Goal: Use online tool/utility: Utilize a website feature to perform a specific function

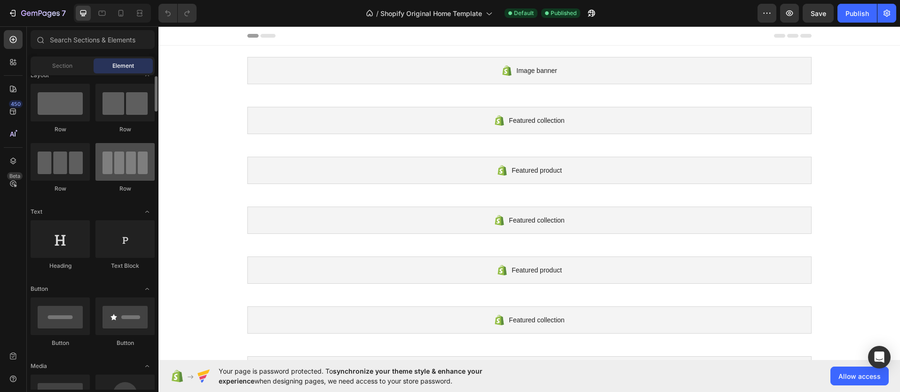
scroll to position [32, 0]
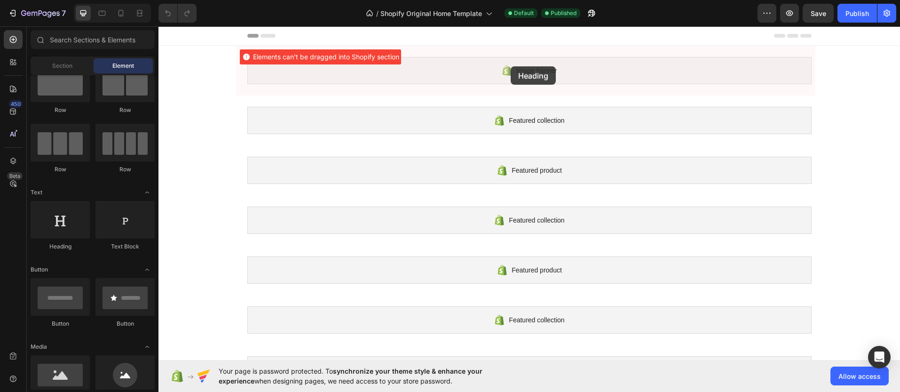
drag, startPoint x: 237, startPoint y: 237, endPoint x: 511, endPoint y: 66, distance: 322.4
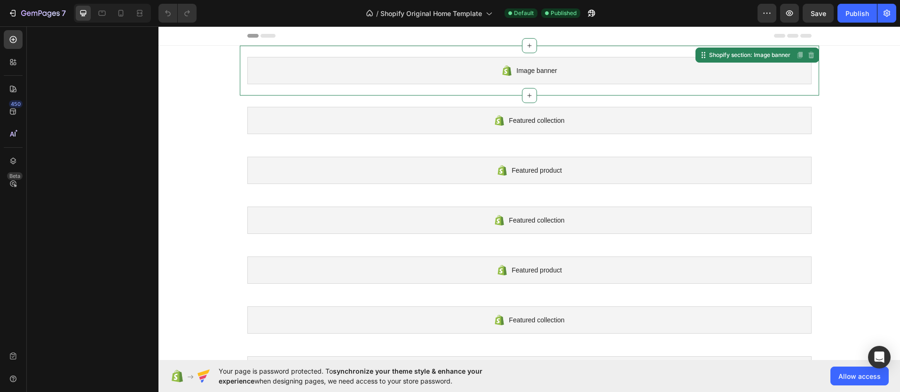
click at [539, 72] on span "Image banner" at bounding box center [536, 70] width 40 height 11
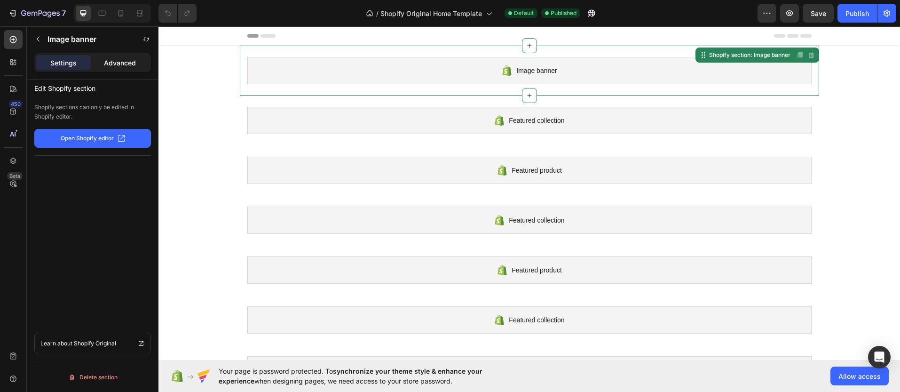
click at [133, 61] on p "Advanced" at bounding box center [120, 63] width 32 height 10
click at [37, 38] on icon "button" at bounding box center [38, 39] width 3 height 5
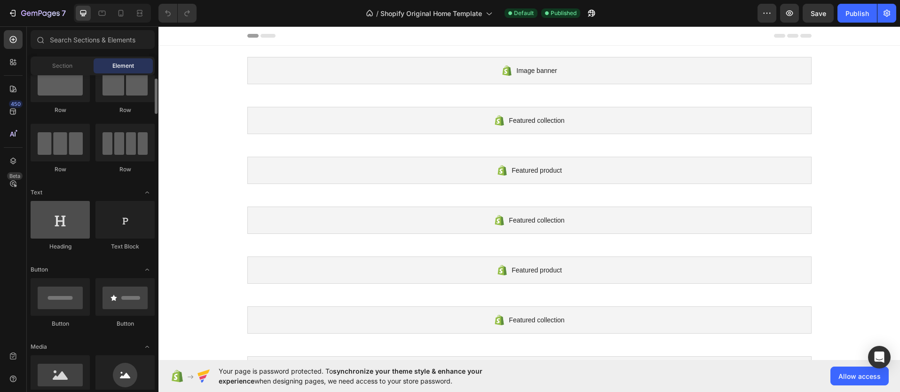
click at [52, 223] on div at bounding box center [60, 220] width 59 height 38
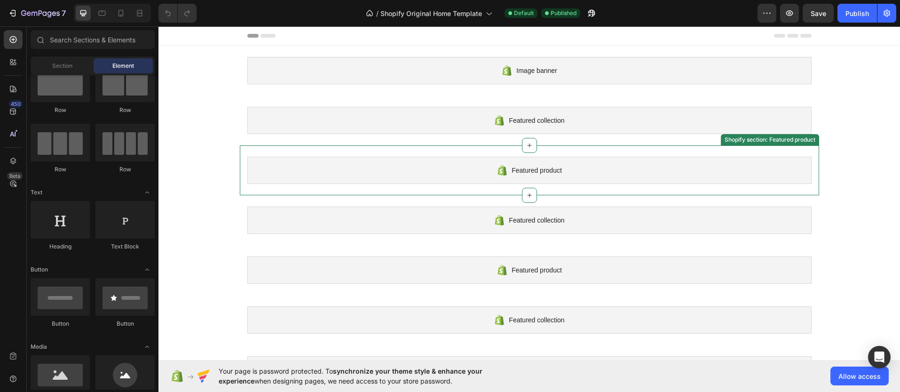
click at [536, 167] on span "Featured product" at bounding box center [537, 170] width 50 height 11
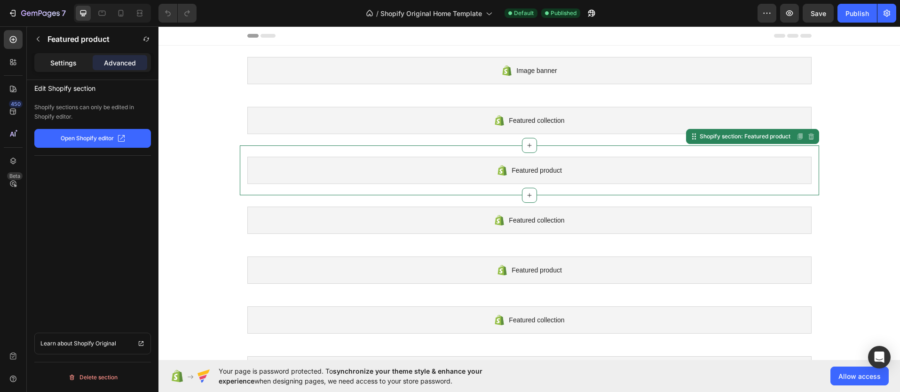
click at [69, 62] on p "Settings" at bounding box center [63, 63] width 26 height 10
click at [531, 163] on div "Featured product" at bounding box center [529, 170] width 564 height 27
click at [118, 59] on p "Advanced" at bounding box center [120, 63] width 32 height 10
click at [37, 33] on button "button" at bounding box center [38, 39] width 15 height 15
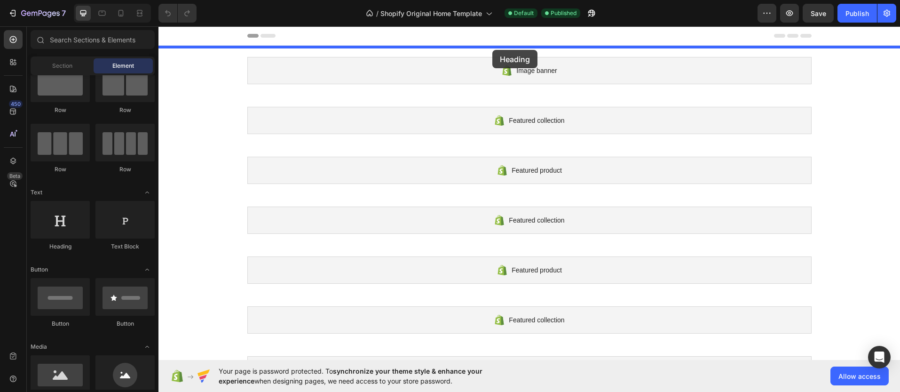
drag, startPoint x: 228, startPoint y: 239, endPoint x: 492, endPoint y: 50, distance: 325.3
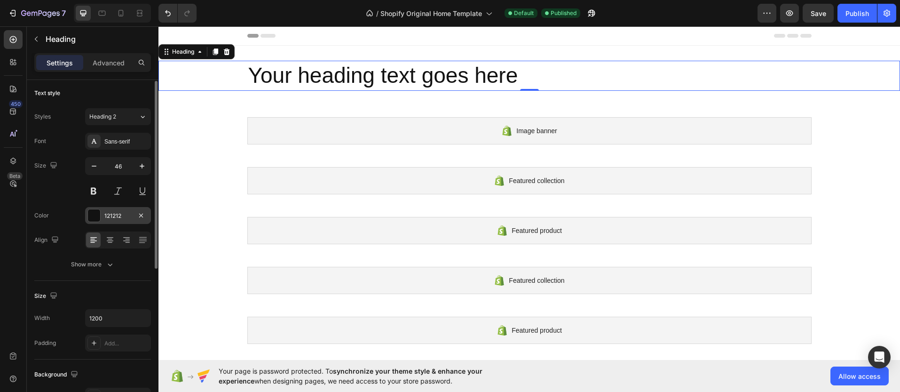
scroll to position [6, 0]
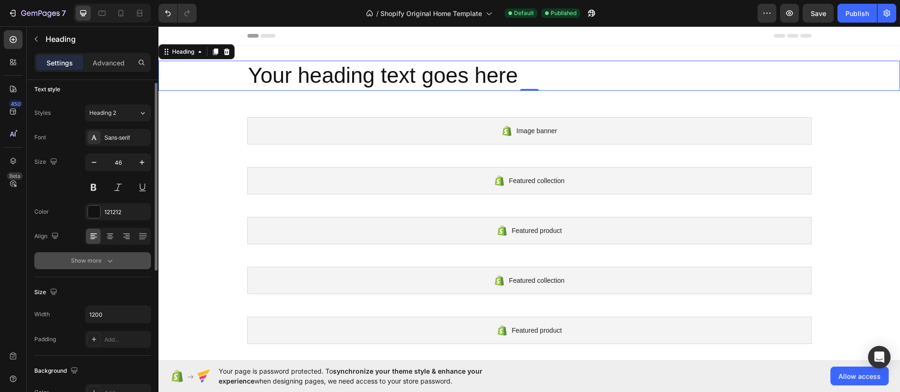
click at [110, 263] on icon "button" at bounding box center [109, 260] width 9 height 9
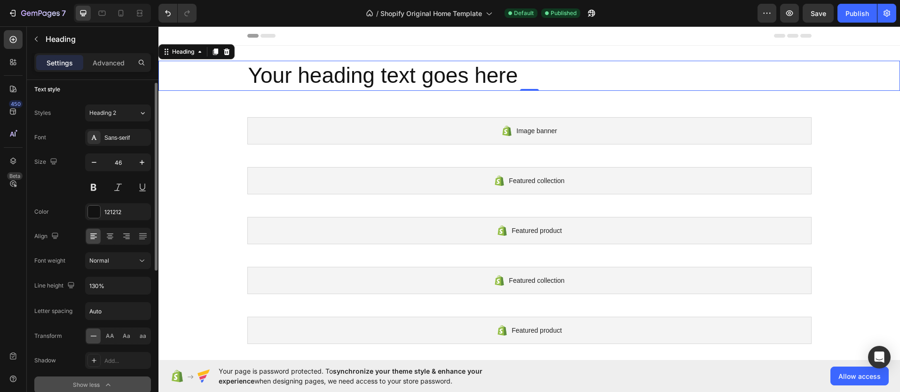
scroll to position [8, 0]
click at [69, 282] on icon "button" at bounding box center [70, 282] width 9 height 9
click at [77, 314] on icon "button" at bounding box center [72, 314] width 9 height 9
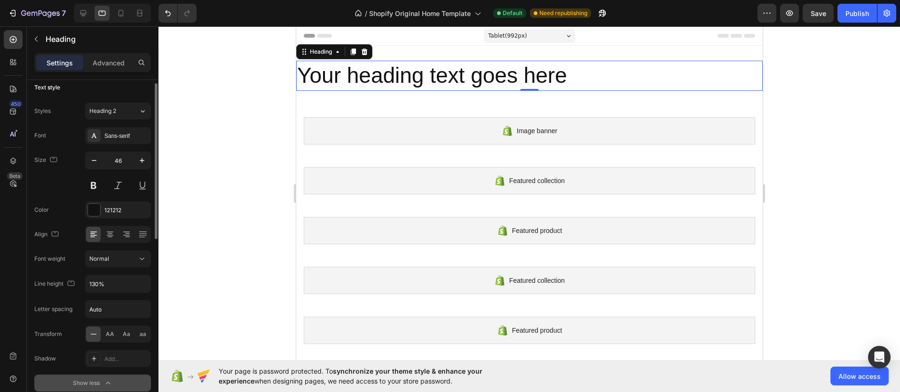
scroll to position [1, 0]
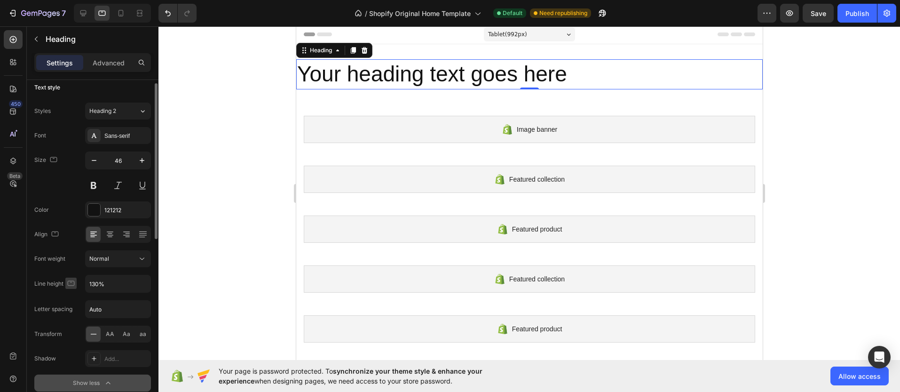
click at [71, 284] on icon "button" at bounding box center [70, 282] width 9 height 9
click at [75, 296] on icon "button" at bounding box center [72, 297] width 9 height 9
type input "1200"
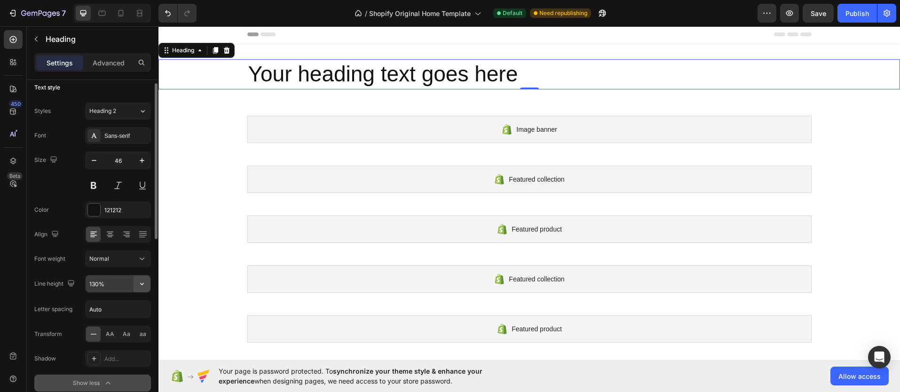
click at [139, 283] on icon "button" at bounding box center [141, 283] width 9 height 9
